Goal: Communication & Community: Answer question/provide support

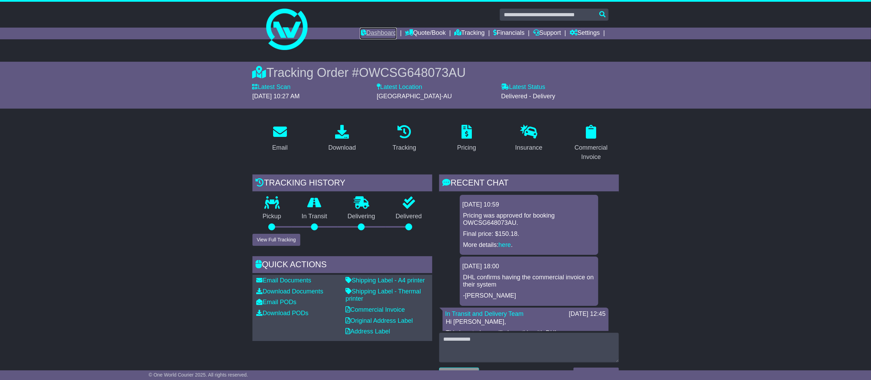
click at [364, 31] on link "Dashboard" at bounding box center [378, 34] width 37 height 12
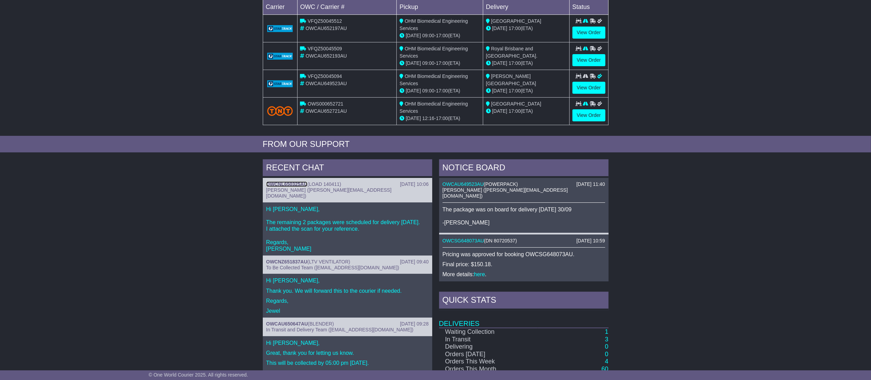
click at [292, 186] on link "OWCNL650325AU" at bounding box center [286, 184] width 41 height 6
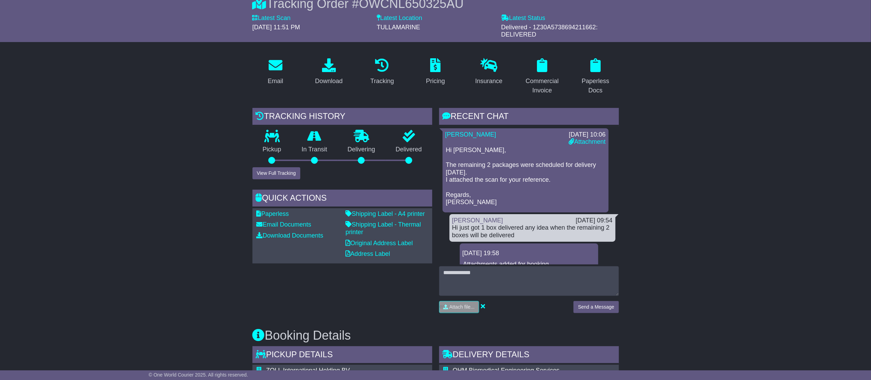
click at [580, 148] on p "Hi Abhishek, The remaining 2 packages were scheduled for delivery tomorrow, 01/…" at bounding box center [525, 176] width 159 height 60
click at [582, 145] on div "30 Sep 2025 10:06 Attachment" at bounding box center [587, 138] width 44 height 15
click at [582, 141] on link "Attachment" at bounding box center [587, 141] width 37 height 7
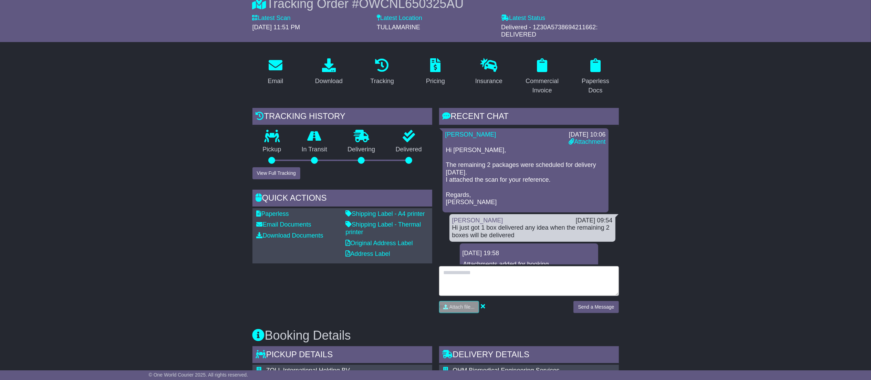
click at [497, 280] on textarea at bounding box center [529, 281] width 180 height 30
type textarea "**********"
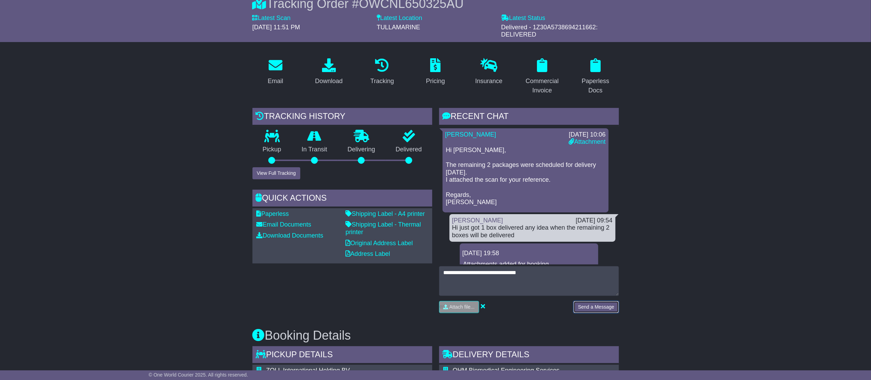
click at [575, 304] on button "Send a Message" at bounding box center [595, 307] width 45 height 12
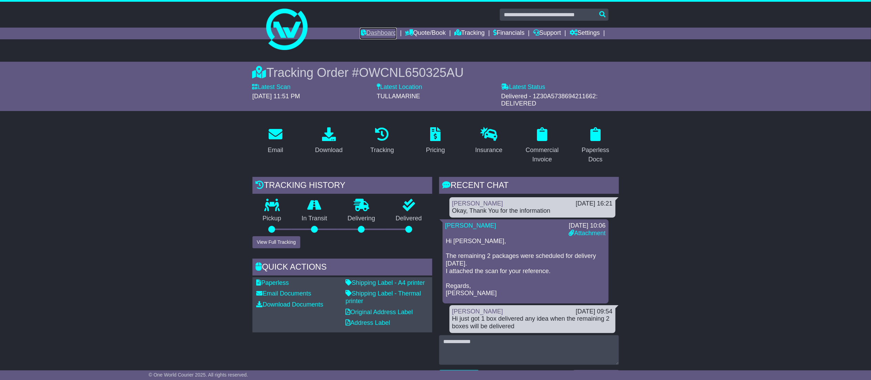
click at [367, 31] on link "Dashboard" at bounding box center [378, 34] width 37 height 12
